Goal: Information Seeking & Learning: Learn about a topic

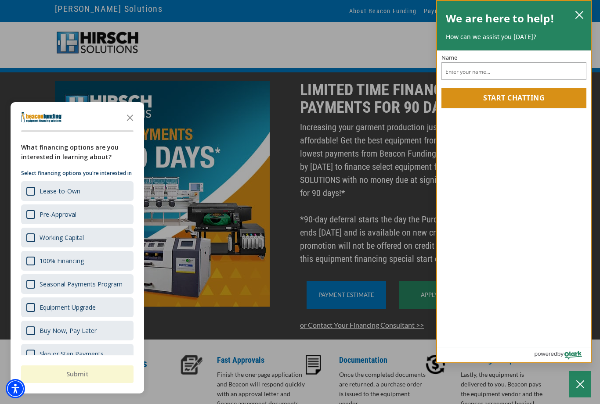
click at [581, 18] on icon "close chatbox" at bounding box center [579, 15] width 9 height 9
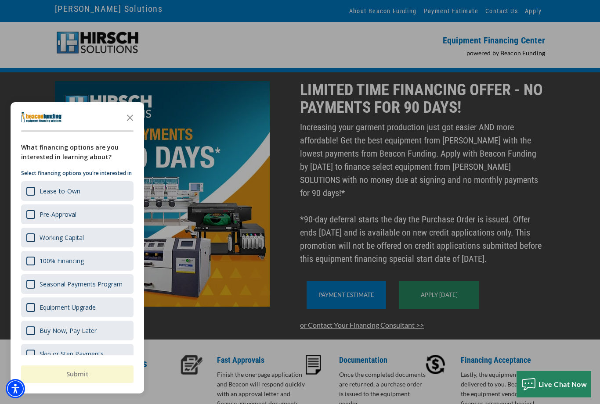
click at [132, 112] on icon "Close the survey" at bounding box center [130, 117] width 18 height 18
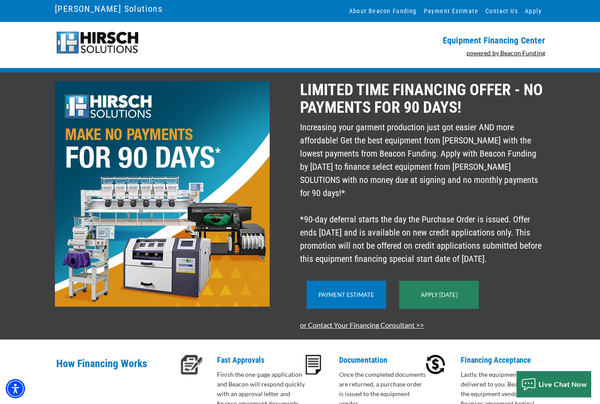
click at [378, 11] on link "About Beacon Funding" at bounding box center [383, 11] width 75 height 22
